Goal: Navigation & Orientation: Find specific page/section

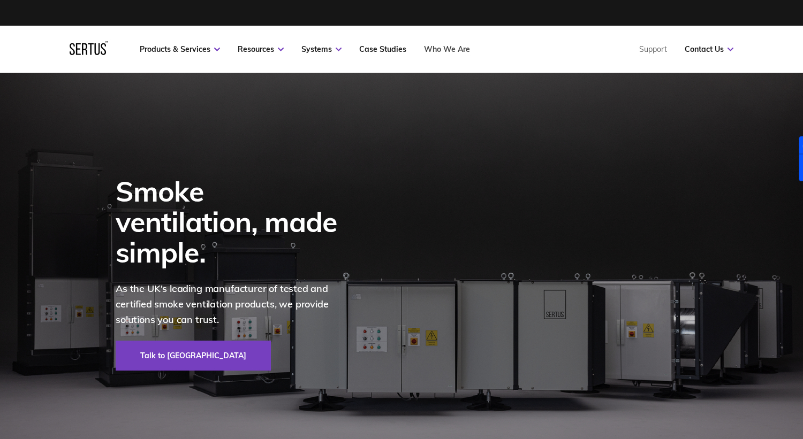
click at [446, 49] on link "Who We Are" at bounding box center [447, 49] width 46 height 10
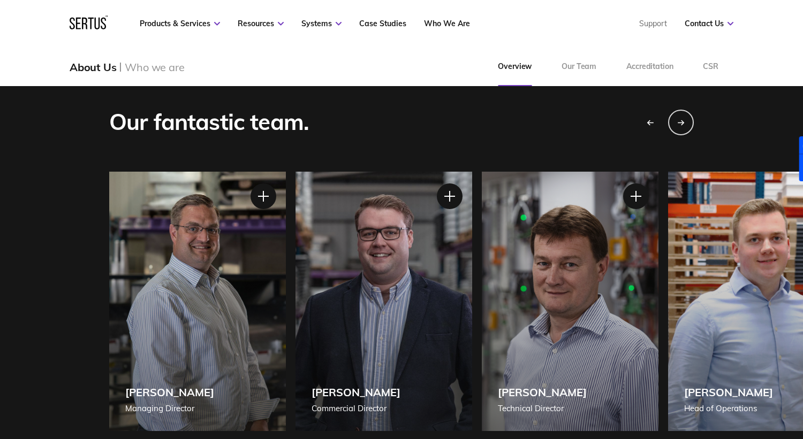
scroll to position [843, 0]
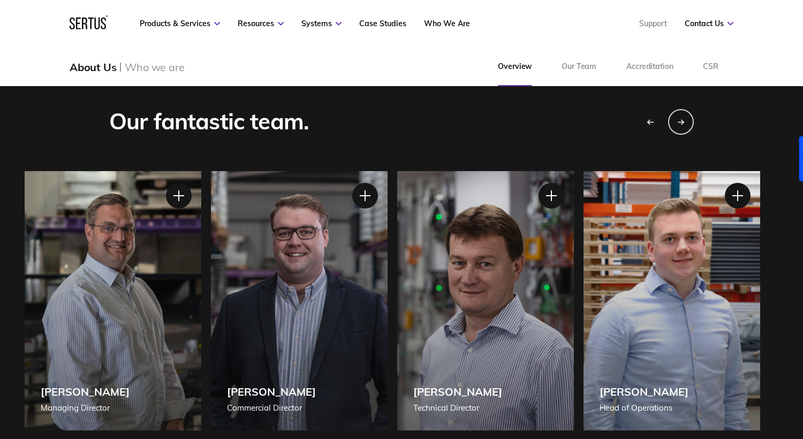
click at [463, 301] on div "[PERSON_NAME] Technical Director" at bounding box center [485, 301] width 177 height 260
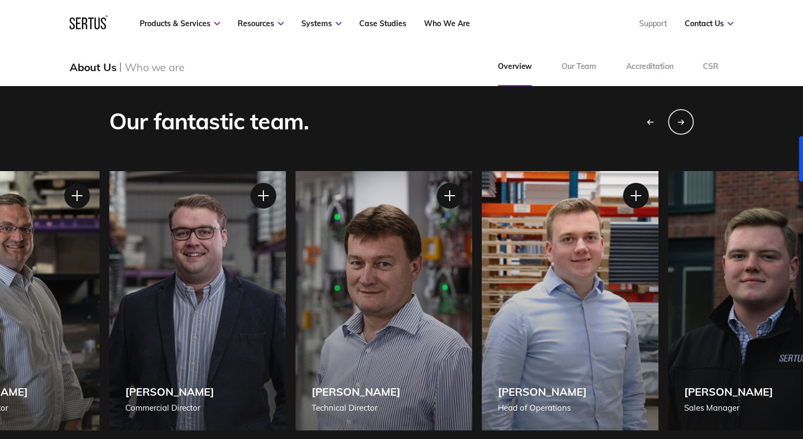
click at [668, 214] on div "[PERSON_NAME] Sales Manager" at bounding box center [756, 301] width 177 height 260
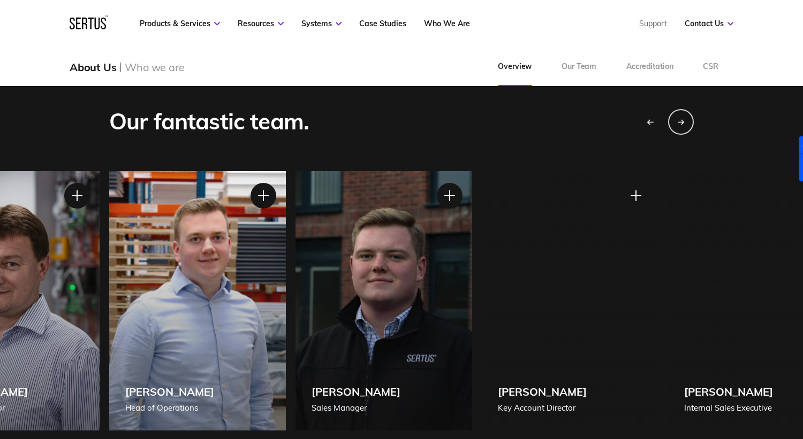
click at [482, 239] on div "[PERSON_NAME] Key Account Director" at bounding box center [570, 301] width 177 height 260
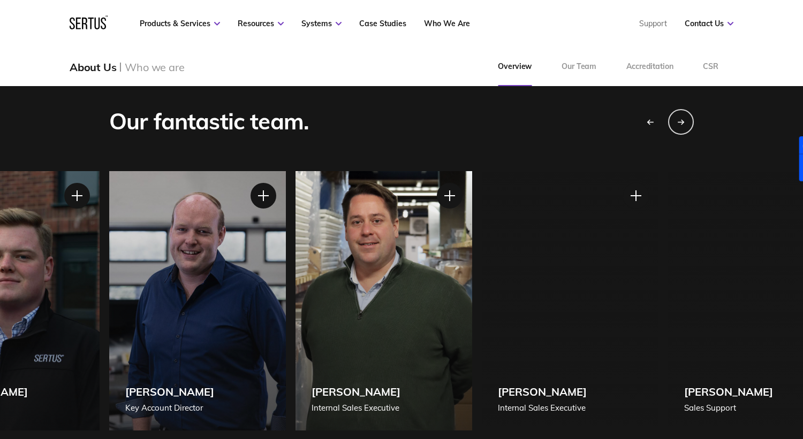
click at [295, 258] on div "[PERSON_NAME] Internal Sales Executive" at bounding box center [383, 301] width 177 height 260
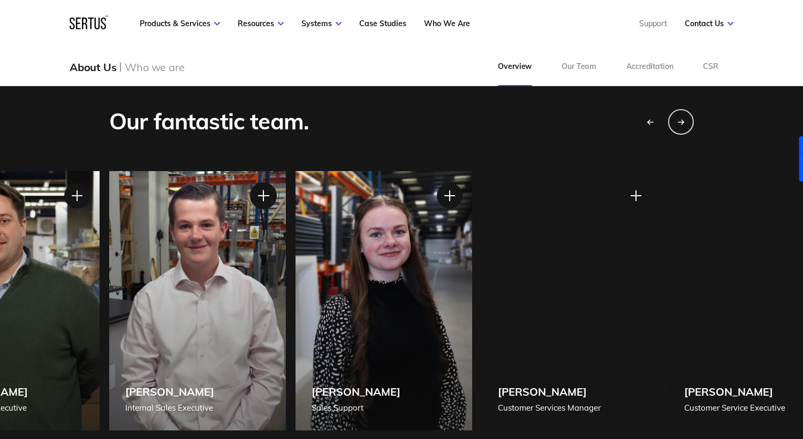
click at [261, 200] on div at bounding box center [263, 195] width 27 height 27
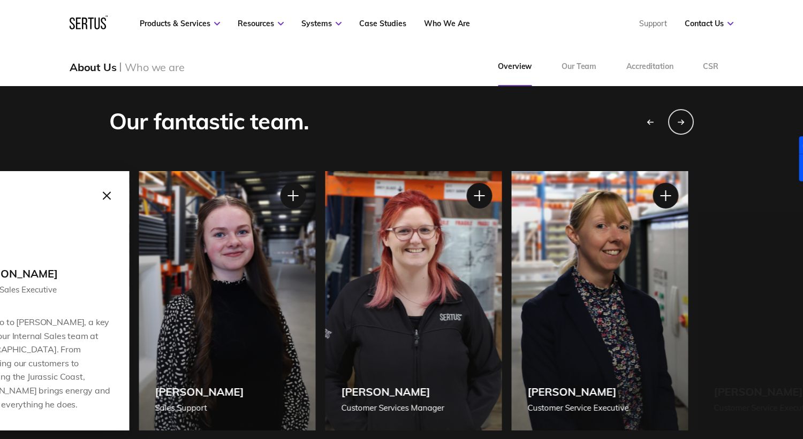
click at [223, 234] on div "[PERSON_NAME] Sales Support" at bounding box center [227, 301] width 177 height 260
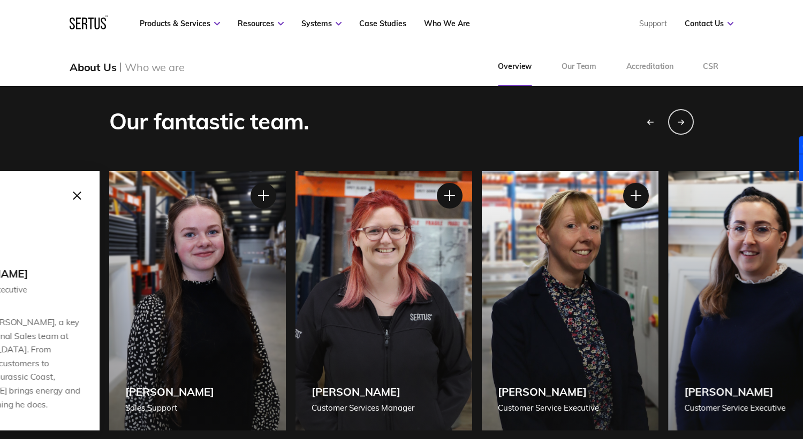
click at [482, 253] on div "[PERSON_NAME] Customer Service Executive" at bounding box center [570, 301] width 177 height 260
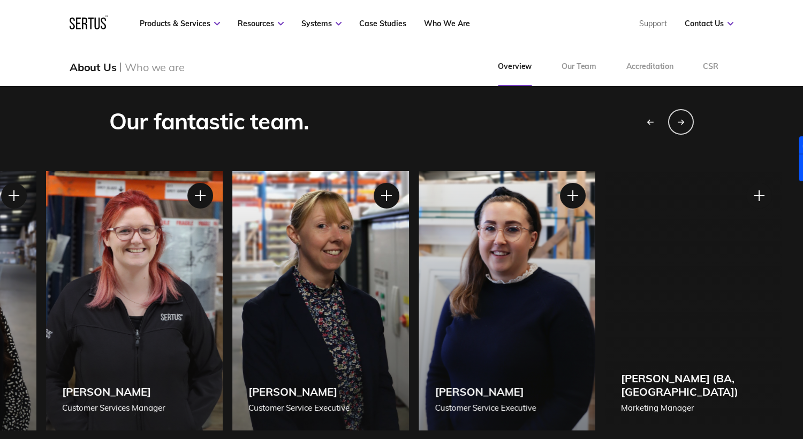
click at [419, 273] on div "[PERSON_NAME] Customer Service Executive" at bounding box center [507, 301] width 177 height 260
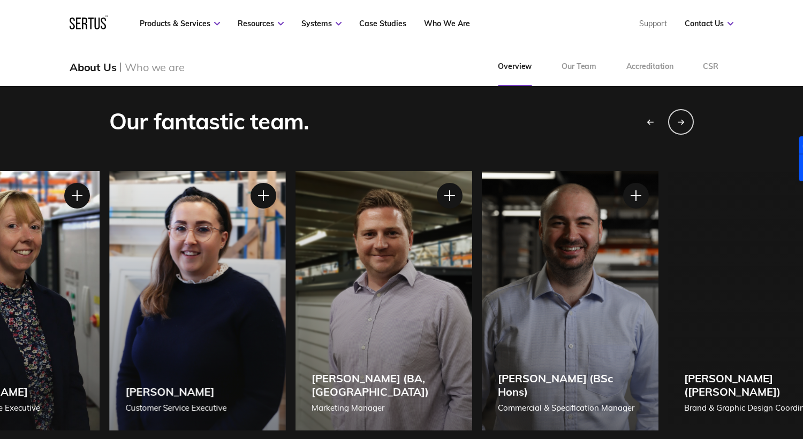
click at [482, 341] on div "[PERSON_NAME] (BSc Hons) Commercial & Specification Manager" at bounding box center [570, 301] width 177 height 260
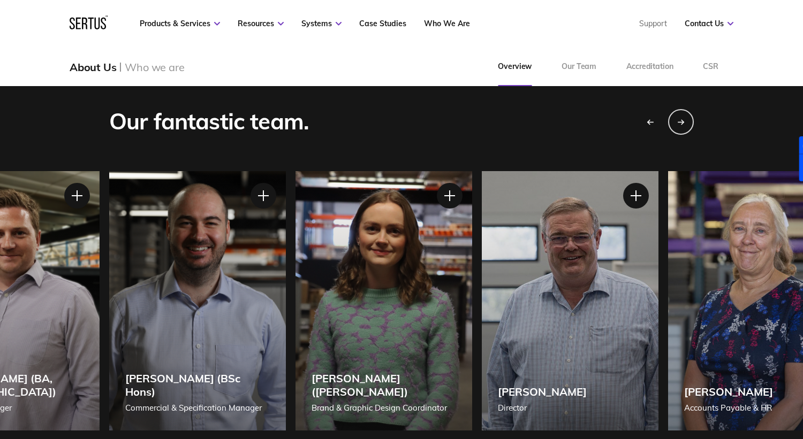
click at [233, 341] on div "[PERSON_NAME] (BSc Hons) Commercial & Specification Manager" at bounding box center [197, 301] width 177 height 260
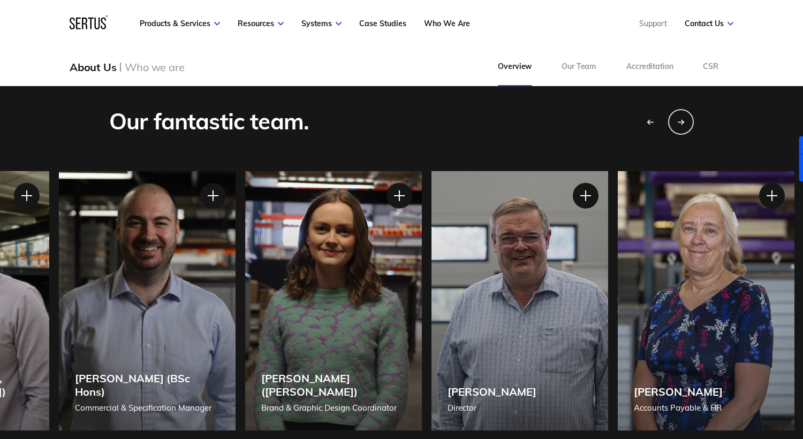
click at [245, 329] on div "[PERSON_NAME] ([PERSON_NAME]) Brand & Graphic Design Coordinator" at bounding box center [333, 301] width 177 height 260
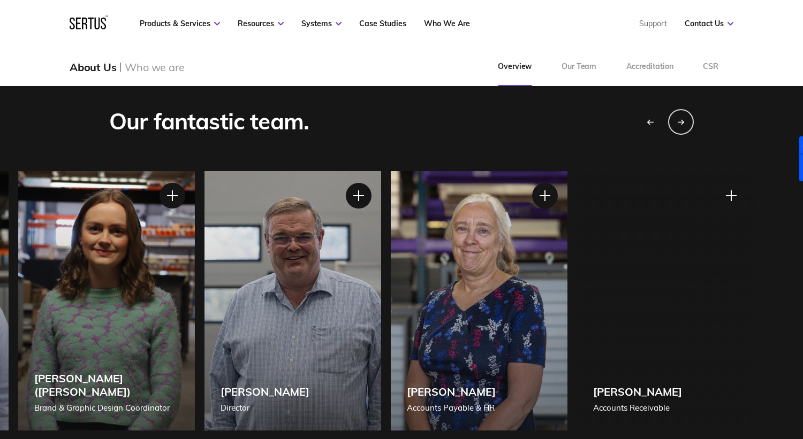
click at [204, 323] on div "[PERSON_NAME] Director" at bounding box center [292, 301] width 177 height 260
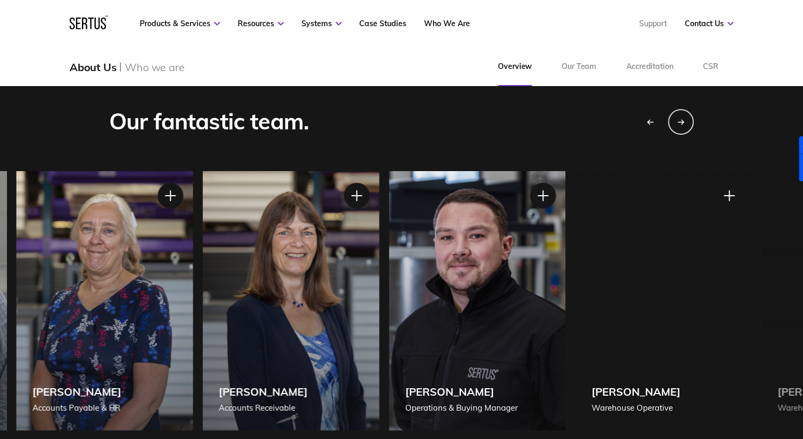
click at [148, 332] on div "[PERSON_NAME] Accounts Payable & HR" at bounding box center [105, 301] width 177 height 260
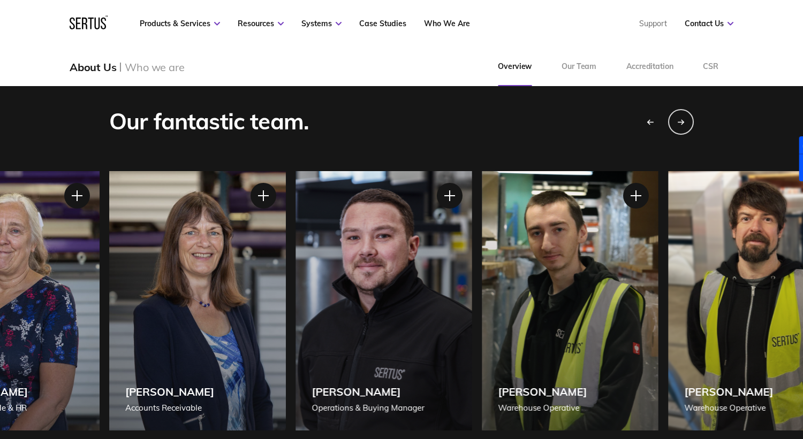
click at [109, 332] on div "[PERSON_NAME] Accounts Receivable" at bounding box center [197, 301] width 177 height 260
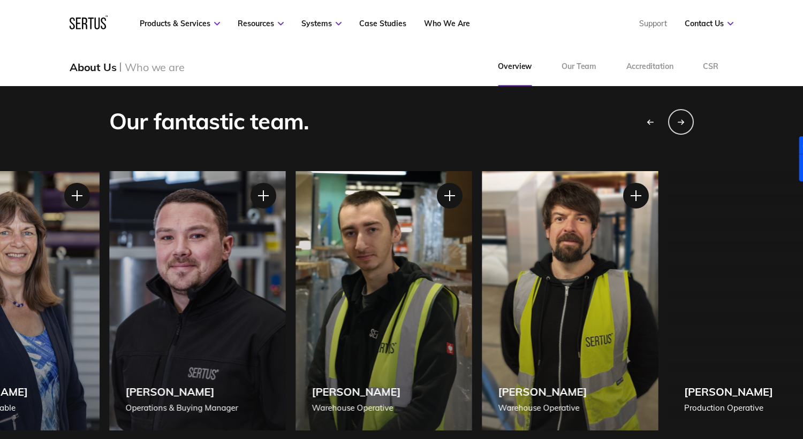
click at [295, 376] on div "[PERSON_NAME] Warehouse Operative" at bounding box center [383, 301] width 177 height 260
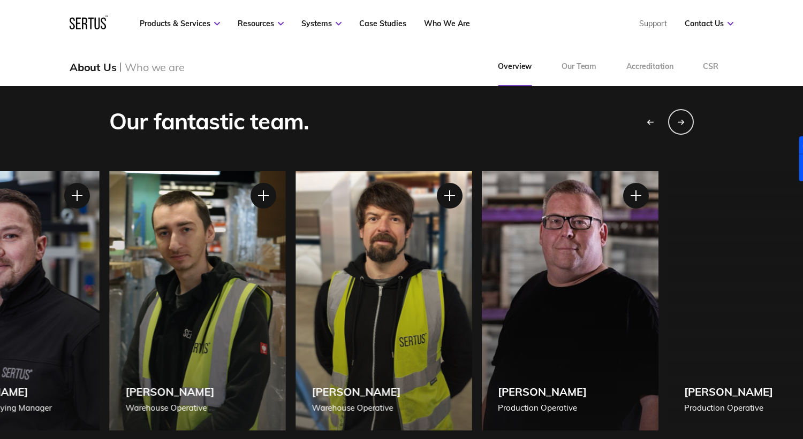
click at [295, 358] on div "[PERSON_NAME] Warehouse Operative" at bounding box center [383, 301] width 177 height 260
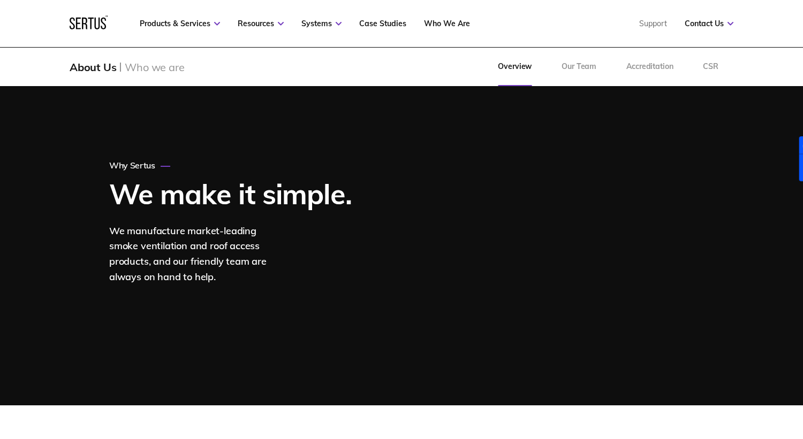
scroll to position [0, 0]
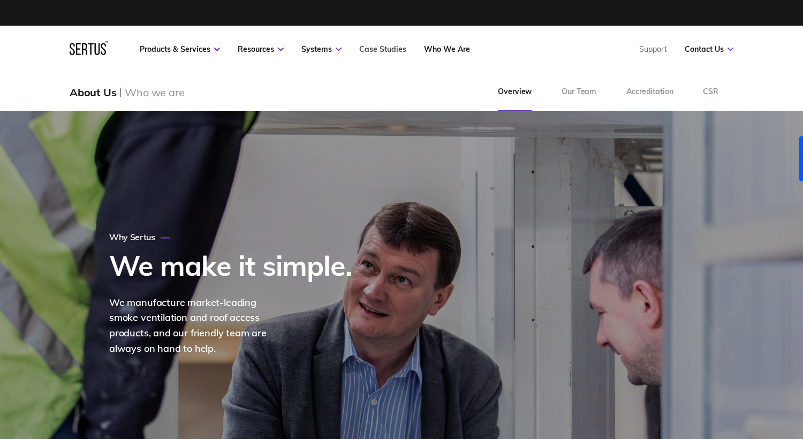
click at [380, 51] on link "Case Studies" at bounding box center [382, 49] width 47 height 10
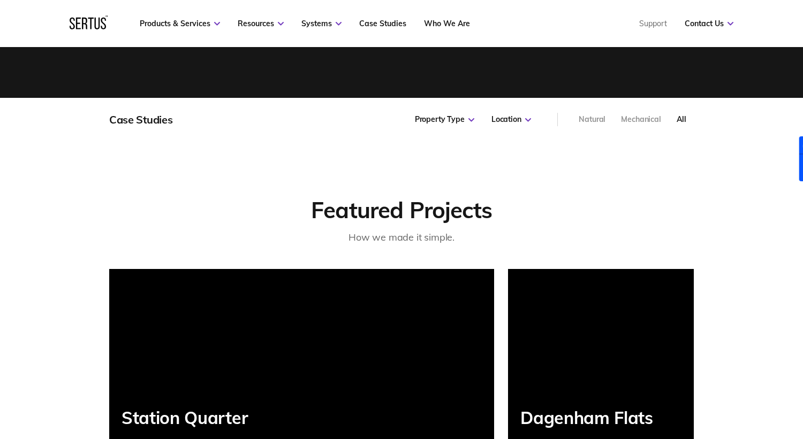
scroll to position [344, 0]
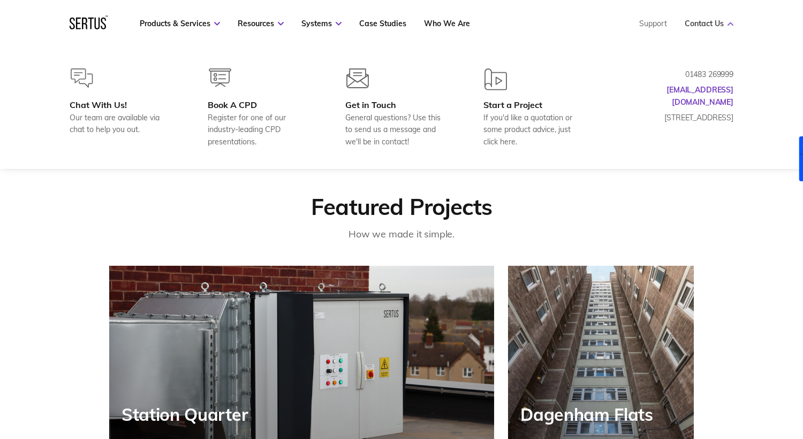
click at [704, 25] on link "Contact Us" at bounding box center [708, 24] width 49 height 10
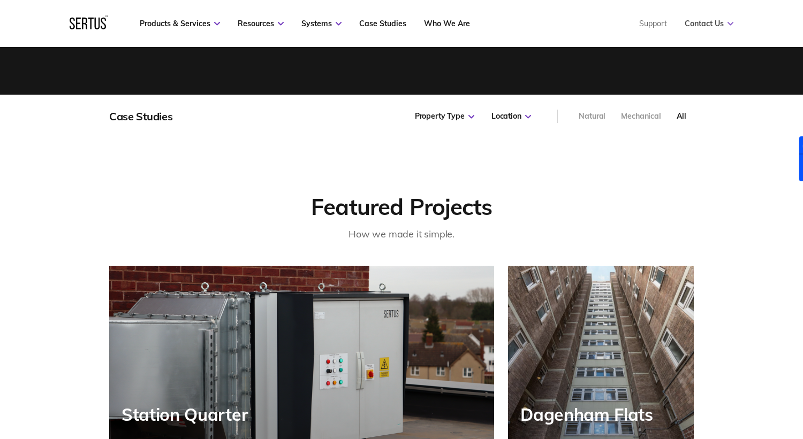
click at [704, 25] on link "Contact Us" at bounding box center [708, 24] width 49 height 10
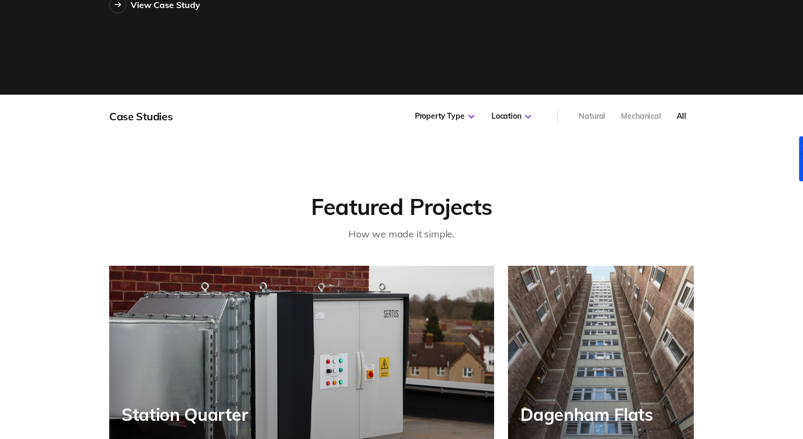
scroll to position [0, 0]
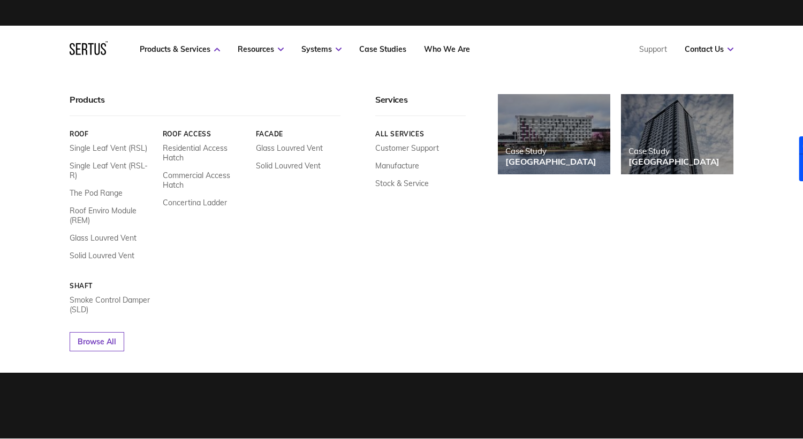
click at [81, 132] on link "Roof" at bounding box center [112, 134] width 85 height 8
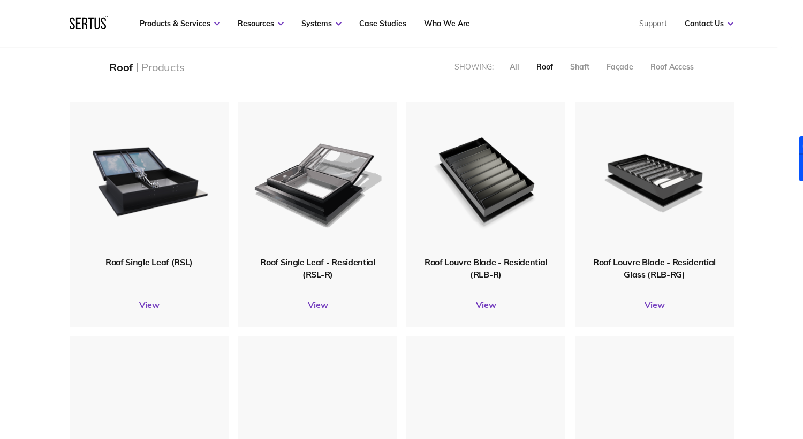
scroll to position [234, 0]
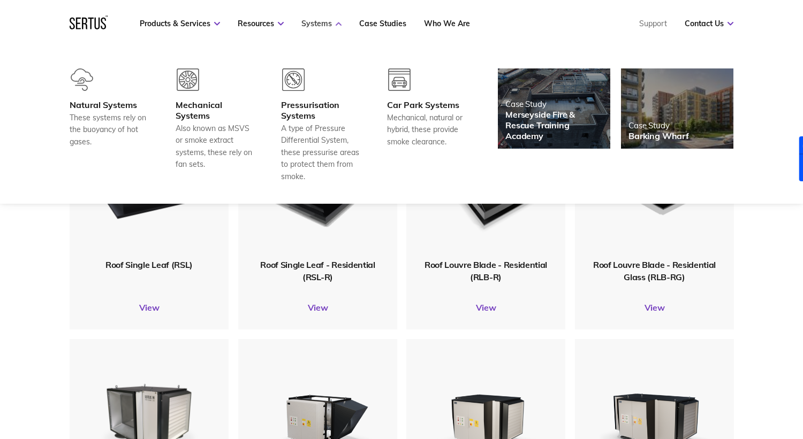
click at [319, 22] on link "Systems" at bounding box center [321, 24] width 40 height 10
click at [326, 20] on link "Systems" at bounding box center [321, 24] width 40 height 10
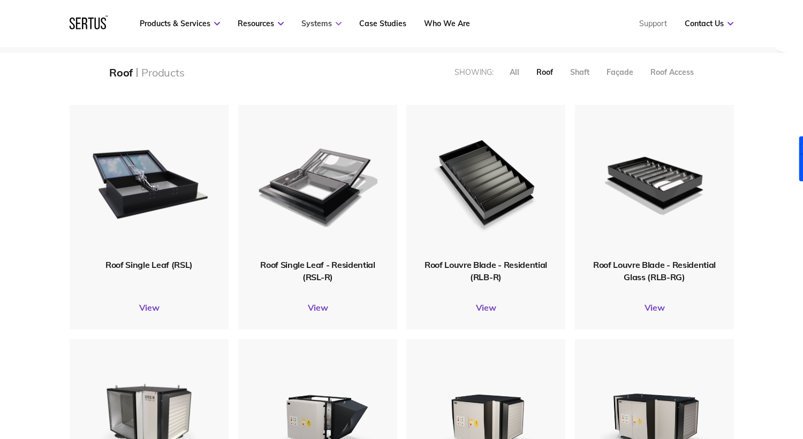
click at [326, 21] on link "Systems" at bounding box center [321, 24] width 40 height 10
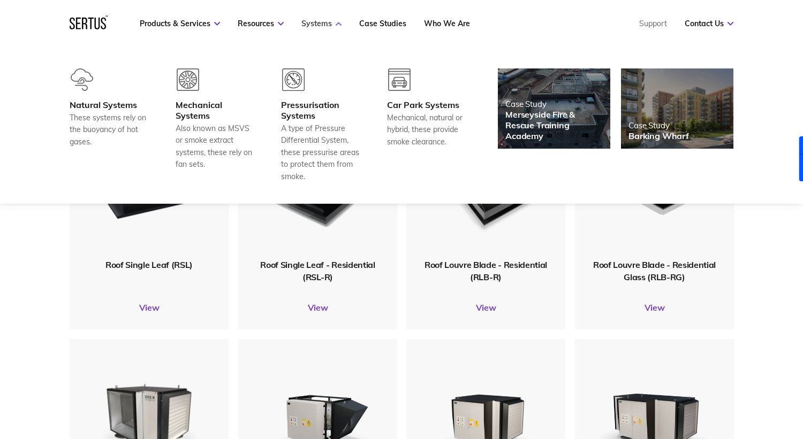
click at [326, 21] on link "Systems" at bounding box center [321, 24] width 40 height 10
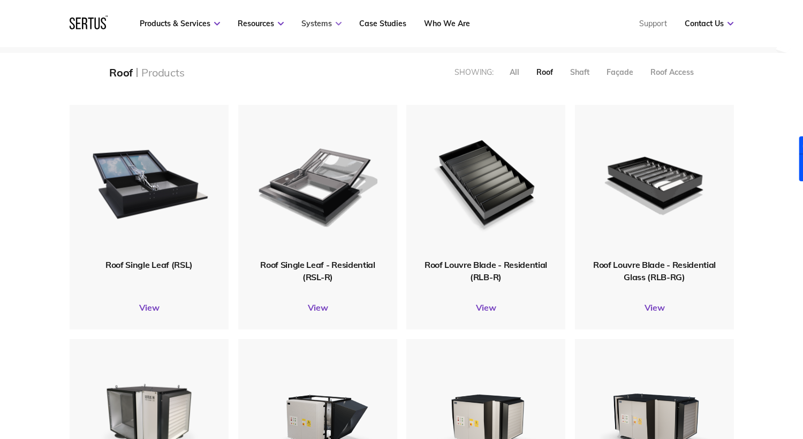
click at [326, 21] on link "Systems" at bounding box center [321, 24] width 40 height 10
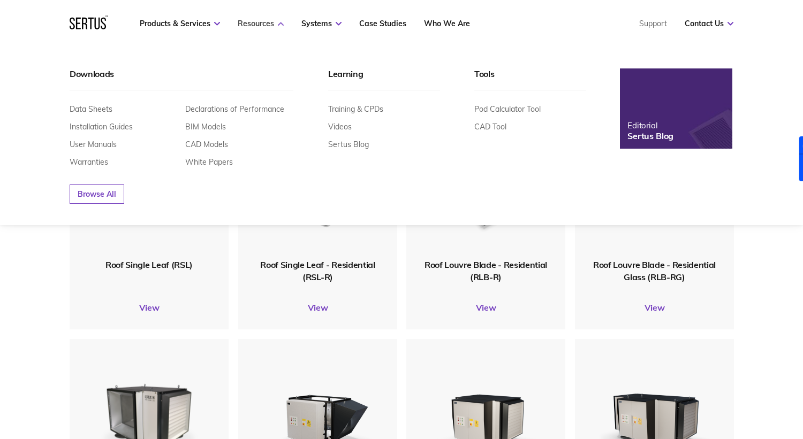
click at [253, 27] on link "Resources" at bounding box center [261, 24] width 46 height 10
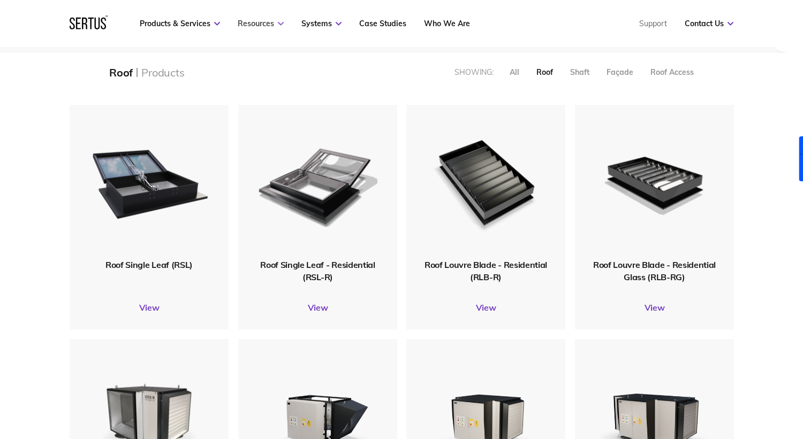
click at [253, 27] on link "Resources" at bounding box center [261, 24] width 46 height 10
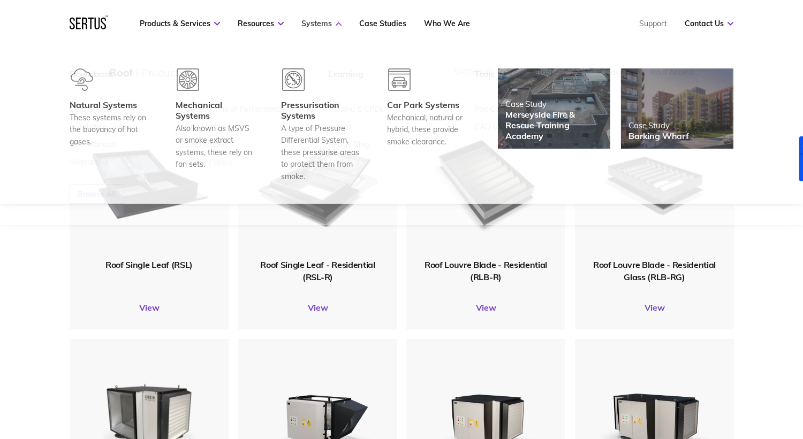
click at [323, 27] on link "Systems" at bounding box center [321, 24] width 40 height 10
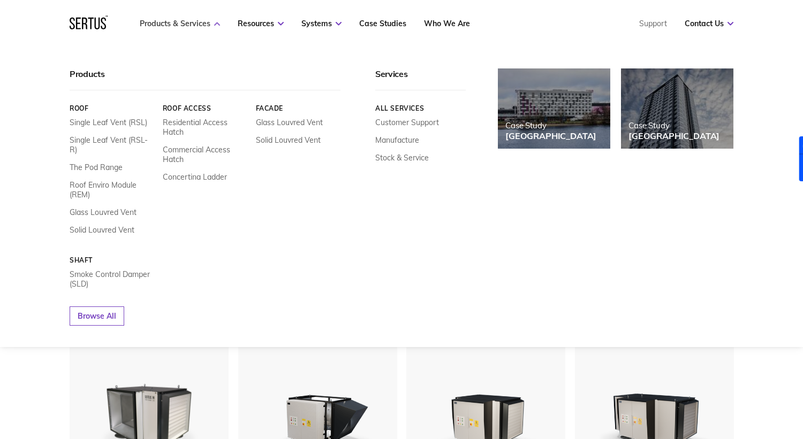
click at [185, 27] on link "Products & Services" at bounding box center [180, 24] width 80 height 10
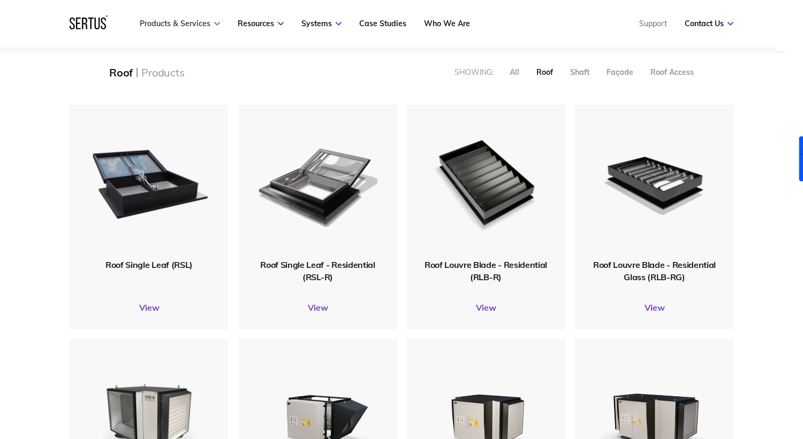
click at [185, 27] on link "Products & Services" at bounding box center [180, 24] width 80 height 10
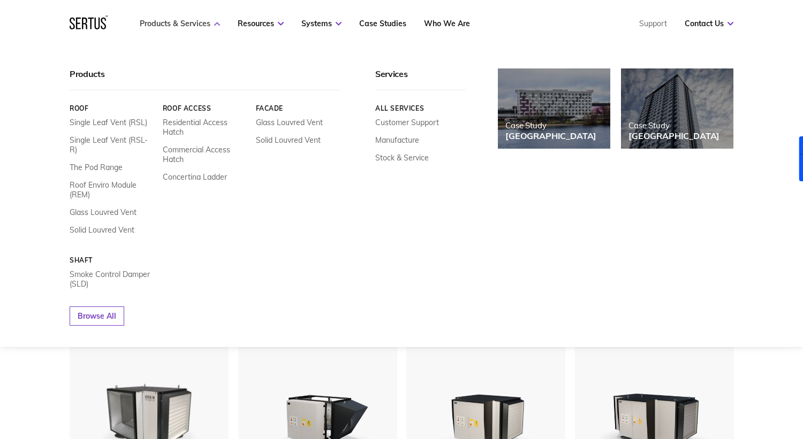
click at [191, 24] on link "Products & Services" at bounding box center [180, 24] width 80 height 10
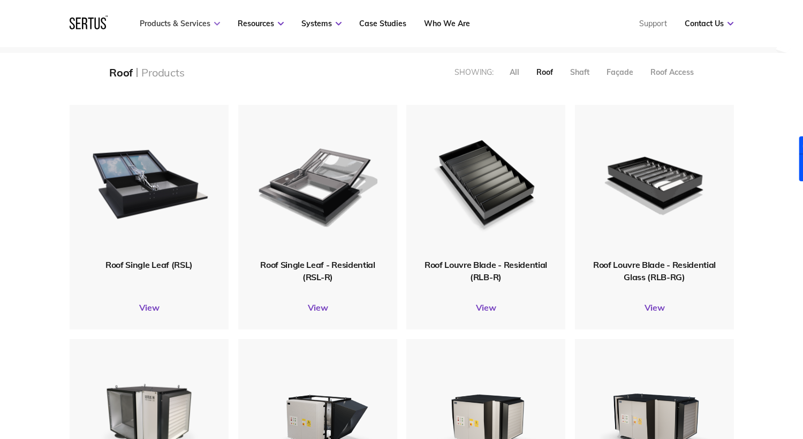
click at [191, 24] on link "Products & Services" at bounding box center [180, 24] width 80 height 10
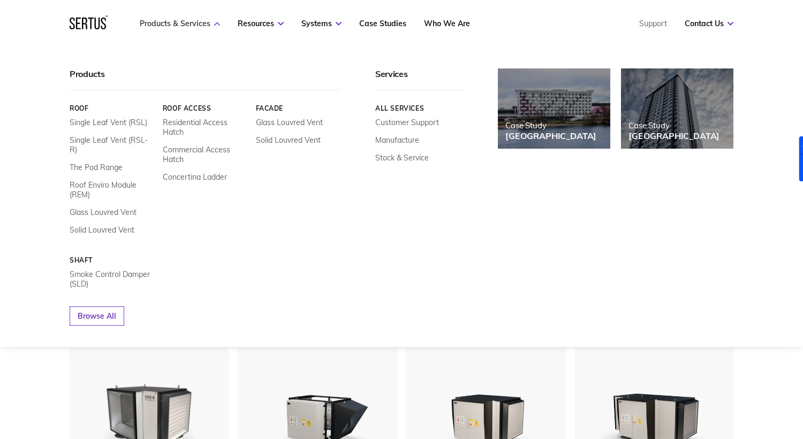
click at [191, 24] on link "Products & Services" at bounding box center [180, 24] width 80 height 10
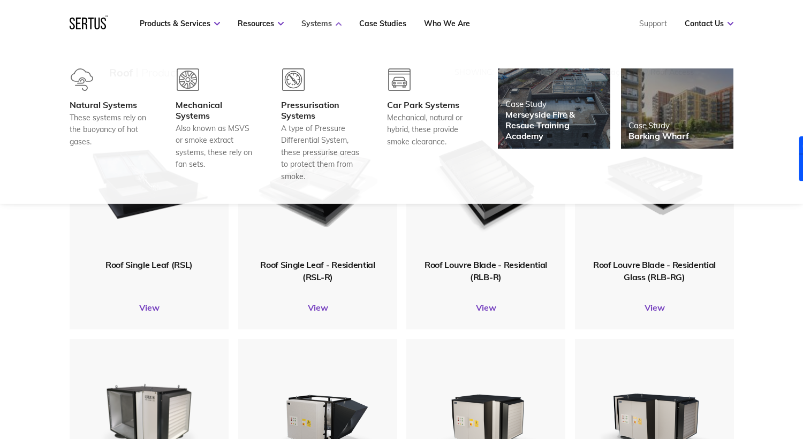
click at [309, 19] on link "Systems" at bounding box center [321, 24] width 40 height 10
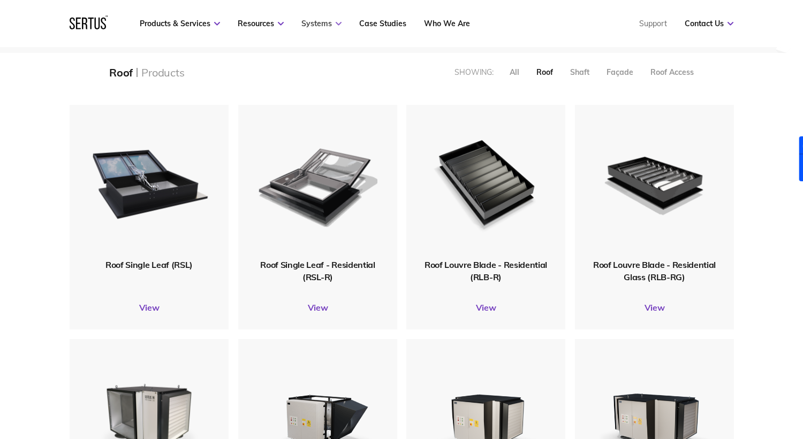
click at [309, 20] on link "Systems" at bounding box center [321, 24] width 40 height 10
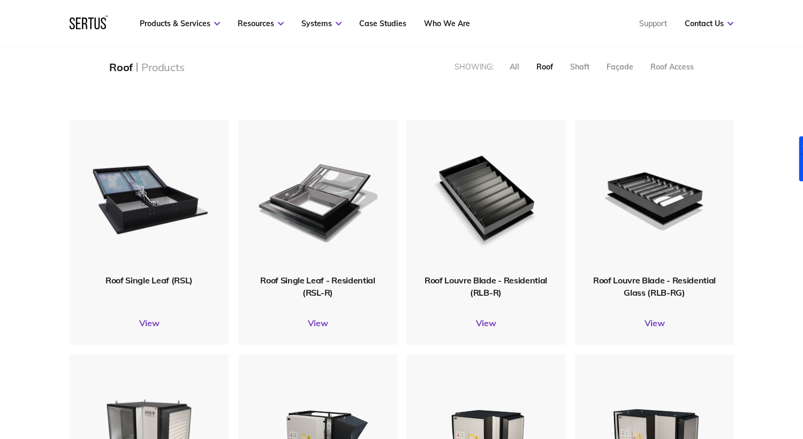
scroll to position [0, 0]
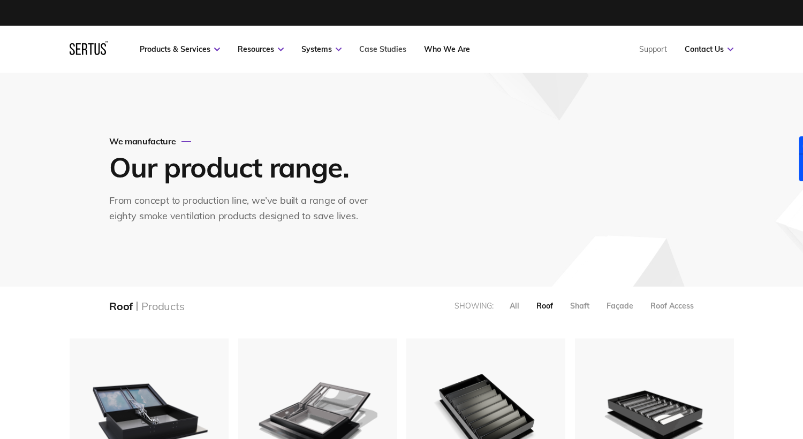
click at [380, 49] on link "Case Studies" at bounding box center [382, 49] width 47 height 10
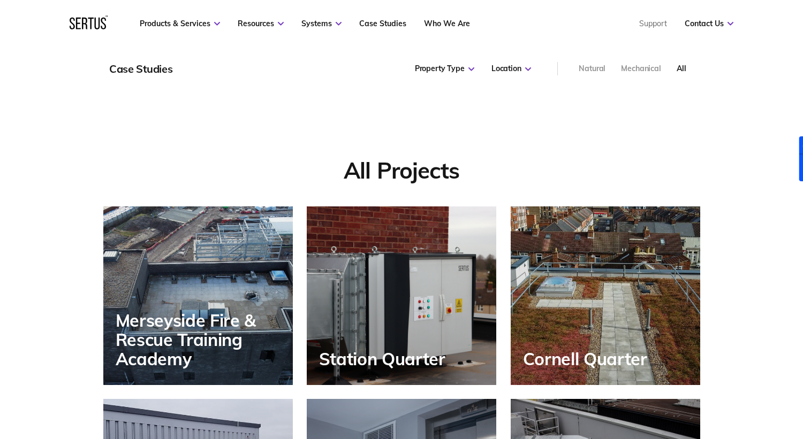
scroll to position [712, 0]
